Goal: Check status

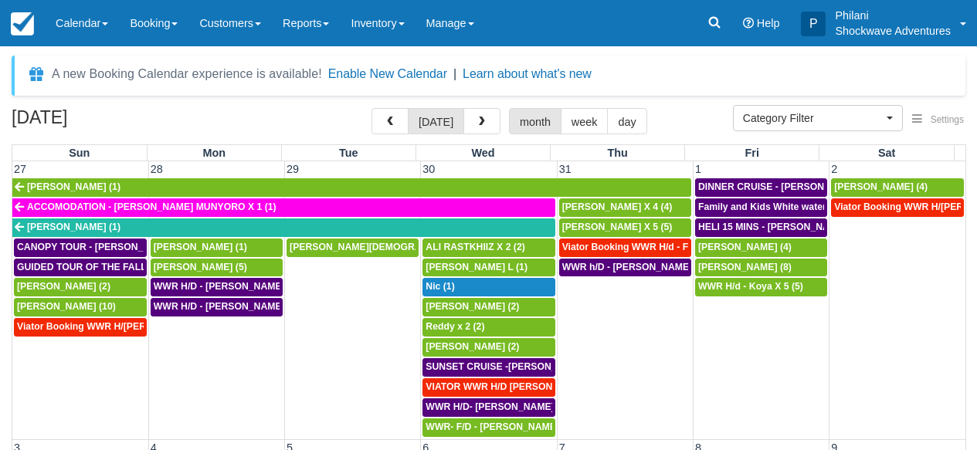
select select
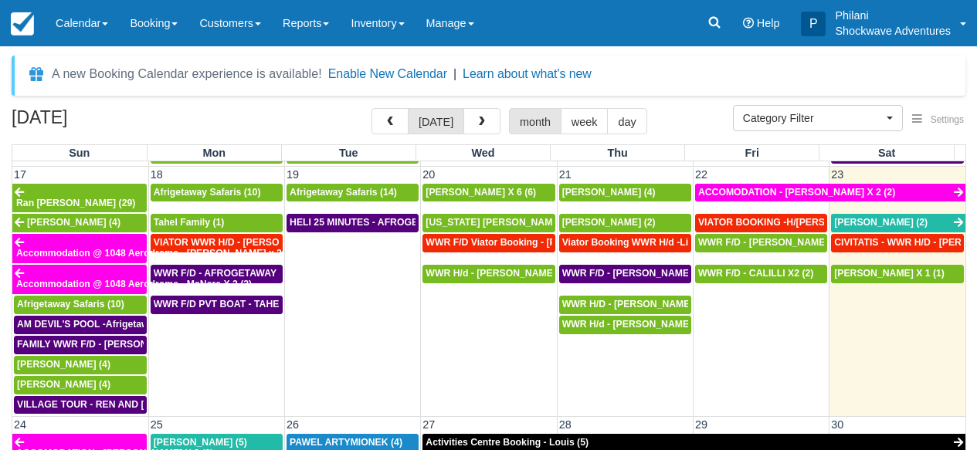
scroll to position [799, 0]
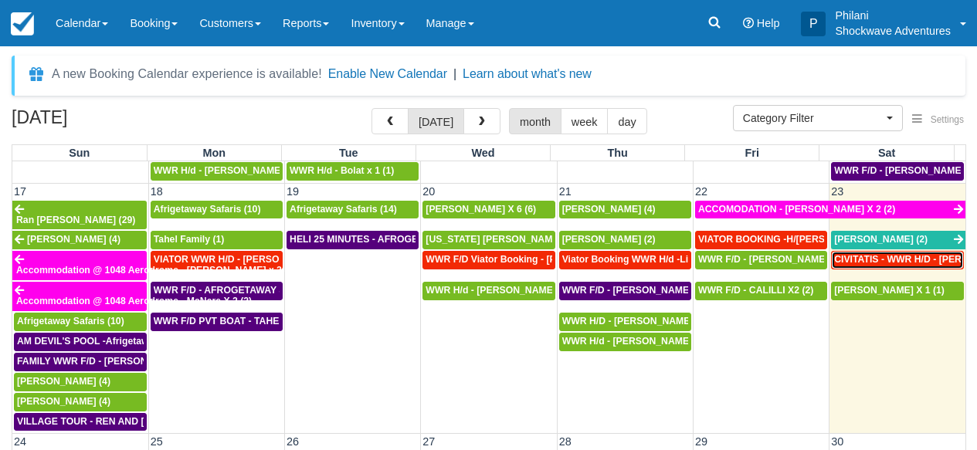
click at [914, 254] on span "CIVITATIS - WWR H/D - [PERSON_NAME] Bigas X 12 (12)" at bounding box center [961, 259] width 254 height 11
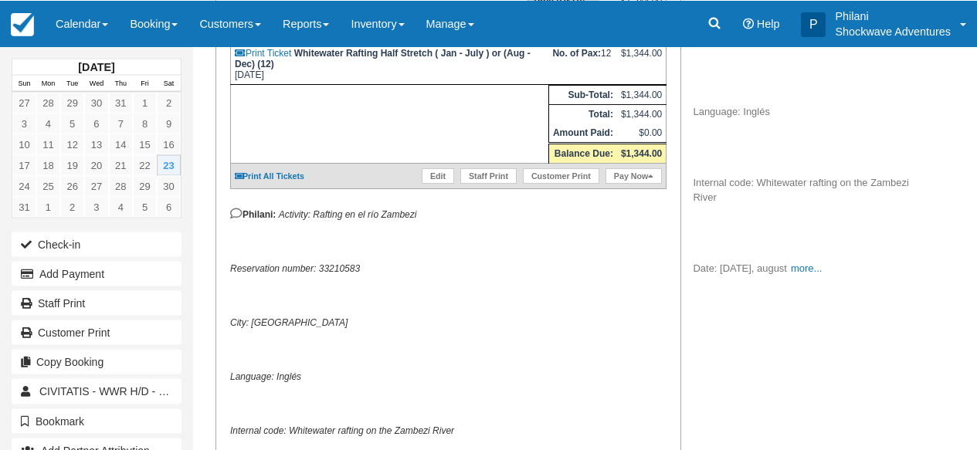
scroll to position [433, 0]
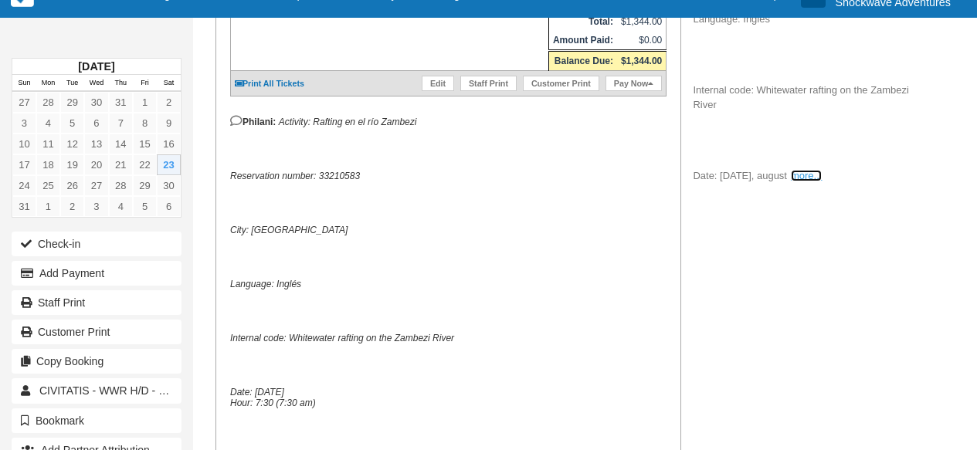
click at [818, 179] on link "more..." at bounding box center [806, 176] width 31 height 12
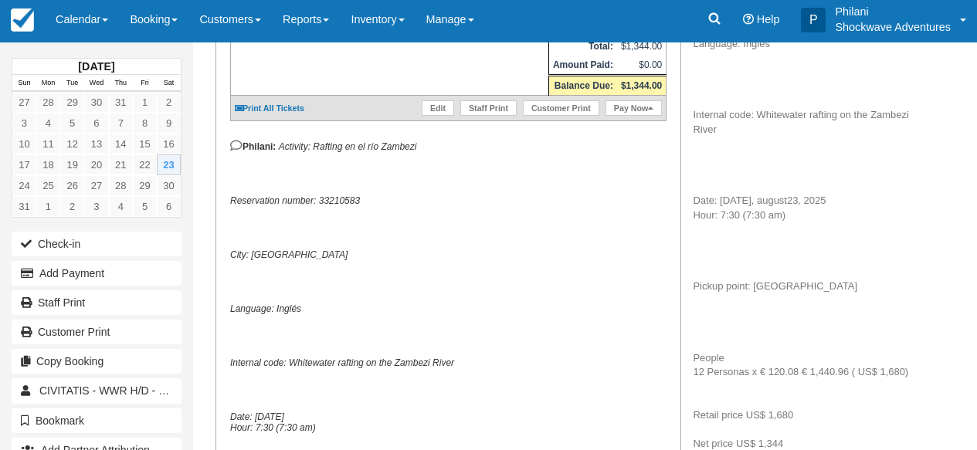
scroll to position [74, 0]
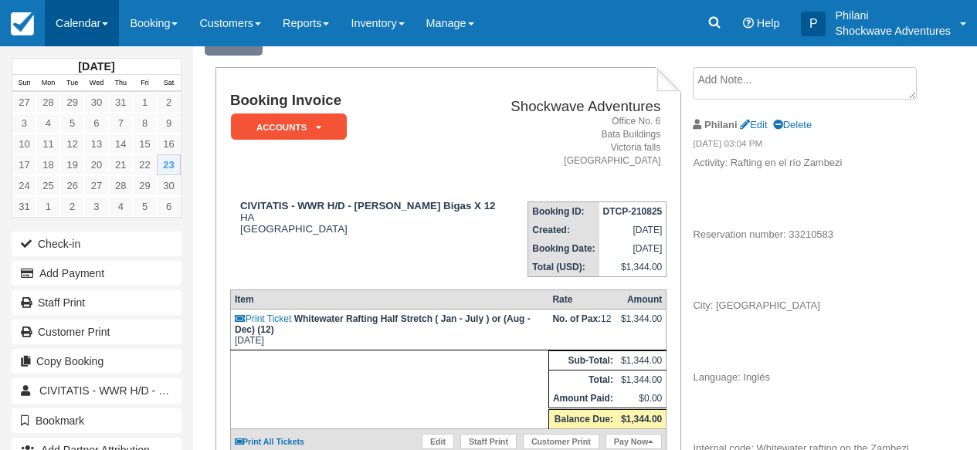
click at [70, 26] on link "Calendar" at bounding box center [82, 23] width 74 height 46
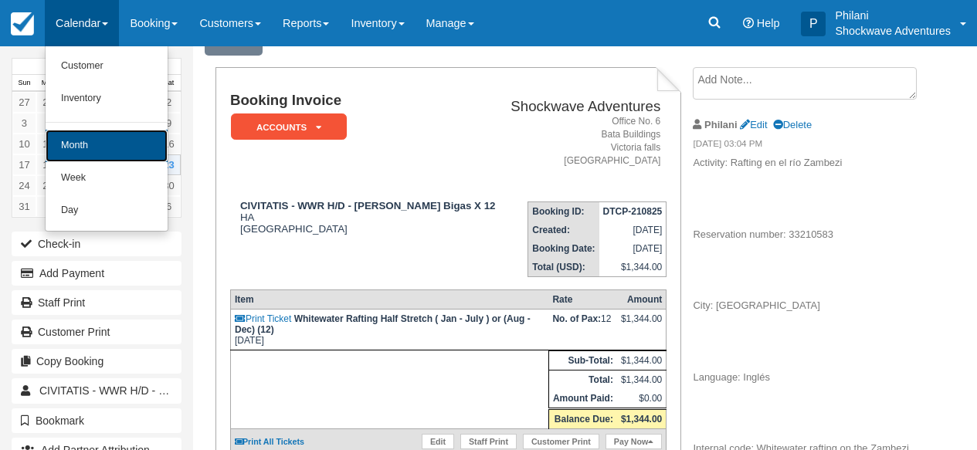
click at [109, 158] on link "Month" at bounding box center [107, 146] width 122 height 32
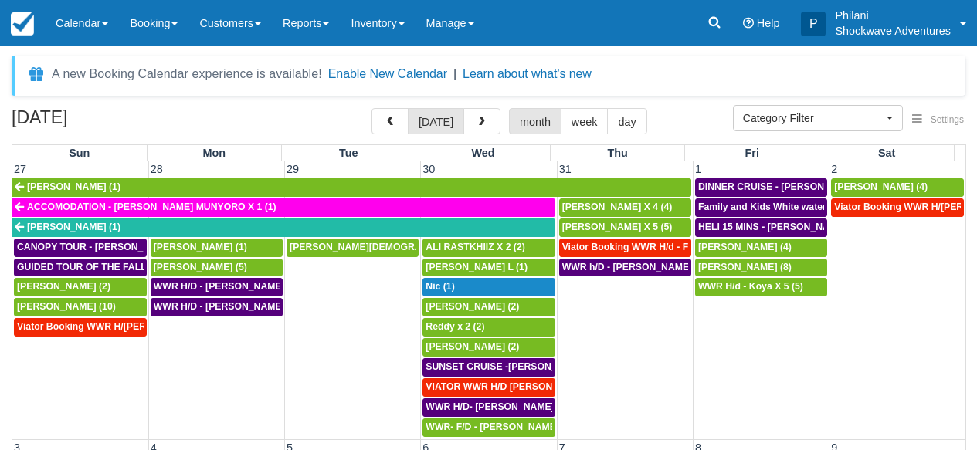
select select
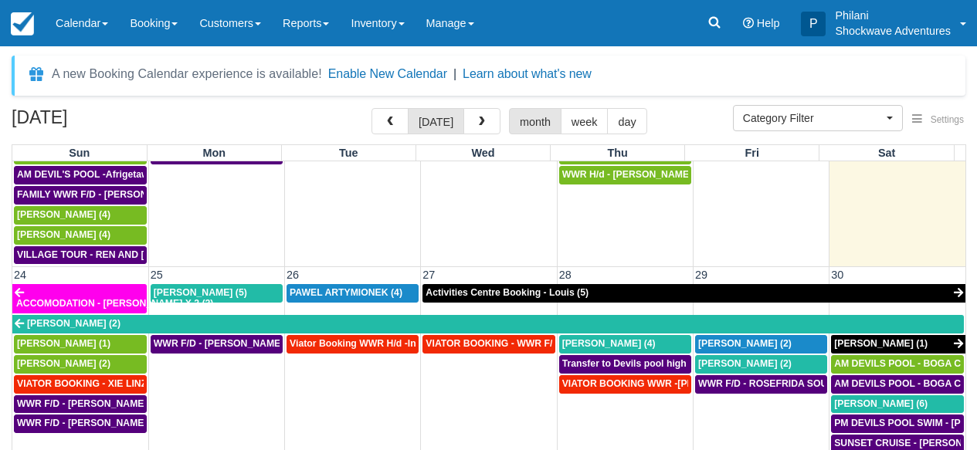
scroll to position [785, 0]
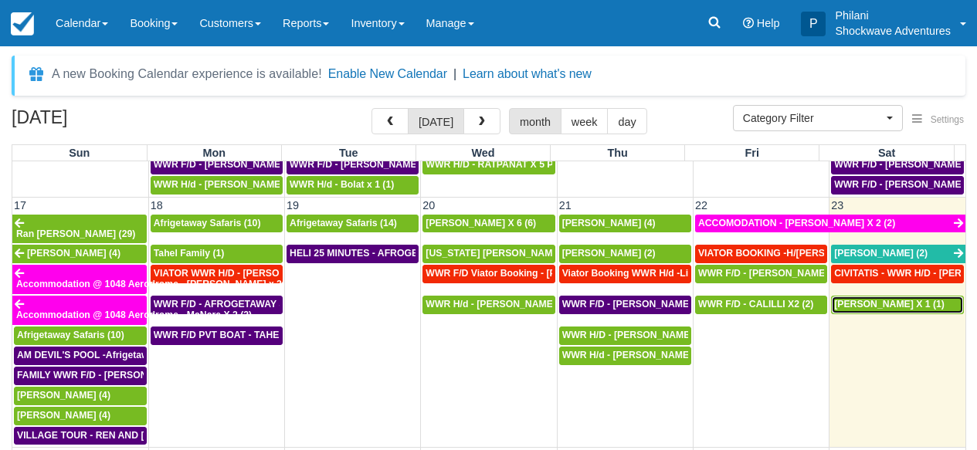
click at [902, 299] on span "[PERSON_NAME] X 1 (1)" at bounding box center [889, 304] width 110 height 11
